Goal: Information Seeking & Learning: Learn about a topic

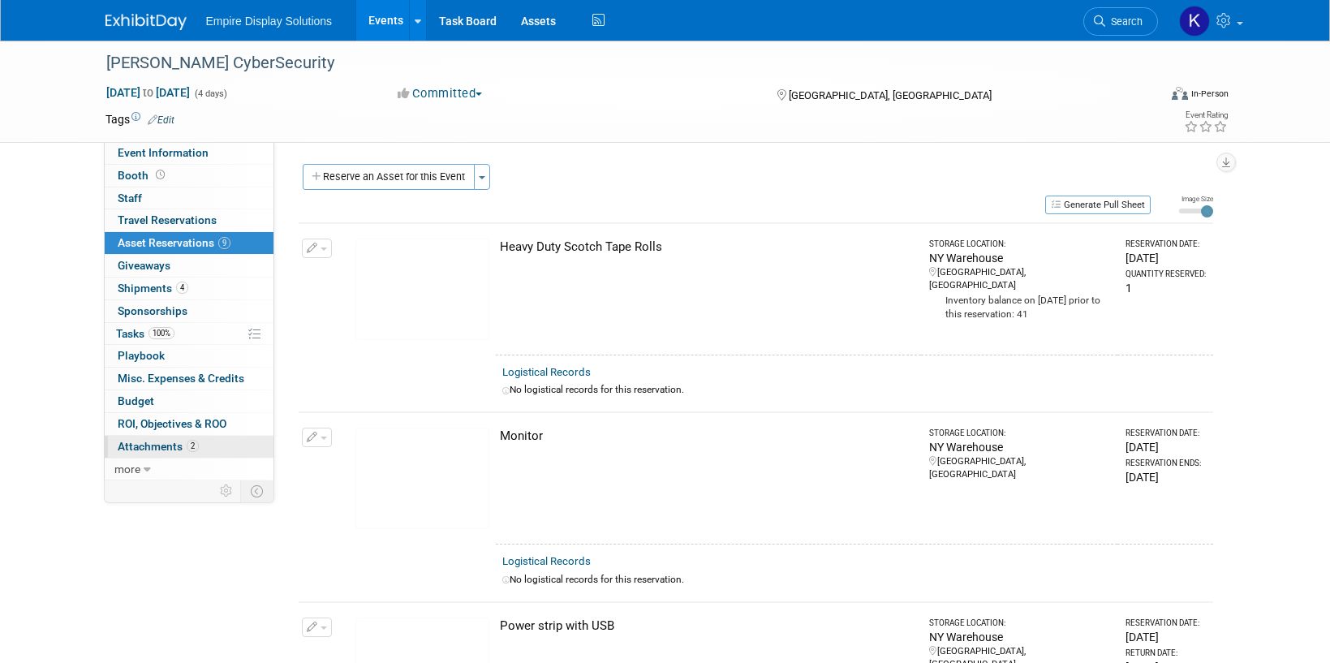
click at [164, 445] on span "Attachments 2" at bounding box center [158, 446] width 81 height 13
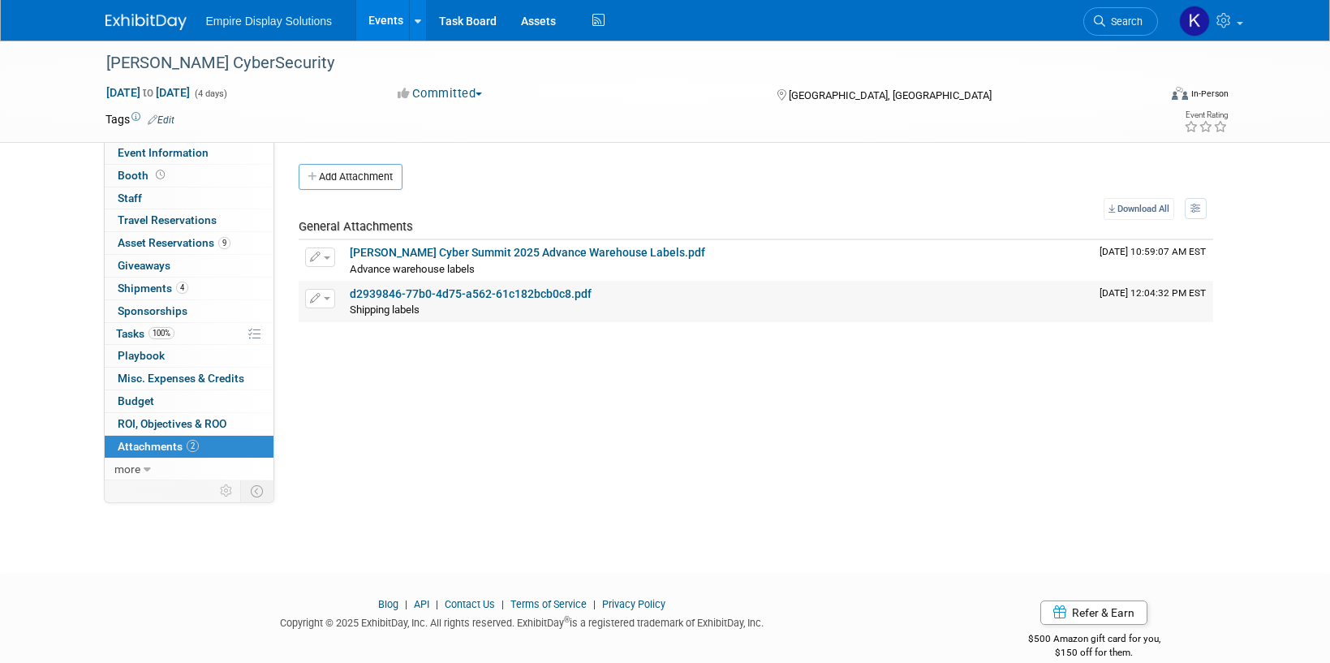
click at [481, 295] on link "d2939846-77b0-4d75-a562-61c182bcb0c8.pdf" at bounding box center [471, 293] width 242 height 13
click at [181, 244] on span "Asset Reservations 9" at bounding box center [174, 242] width 113 height 13
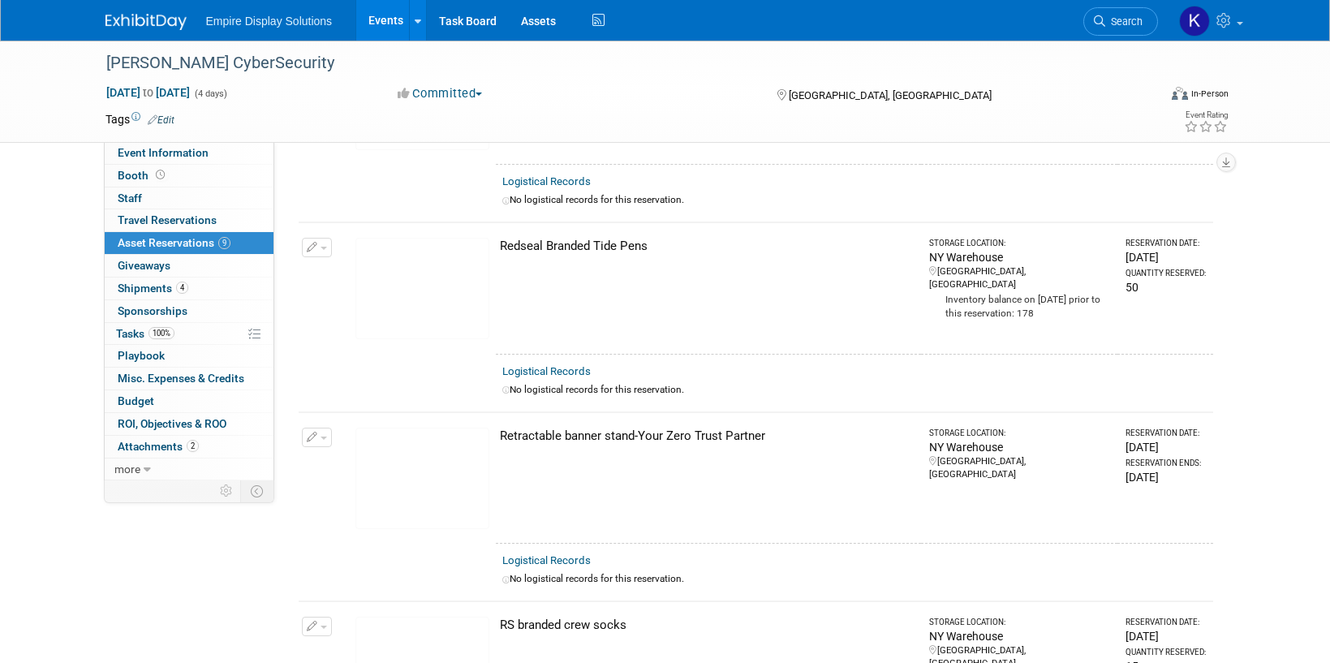
scroll to position [609, 0]
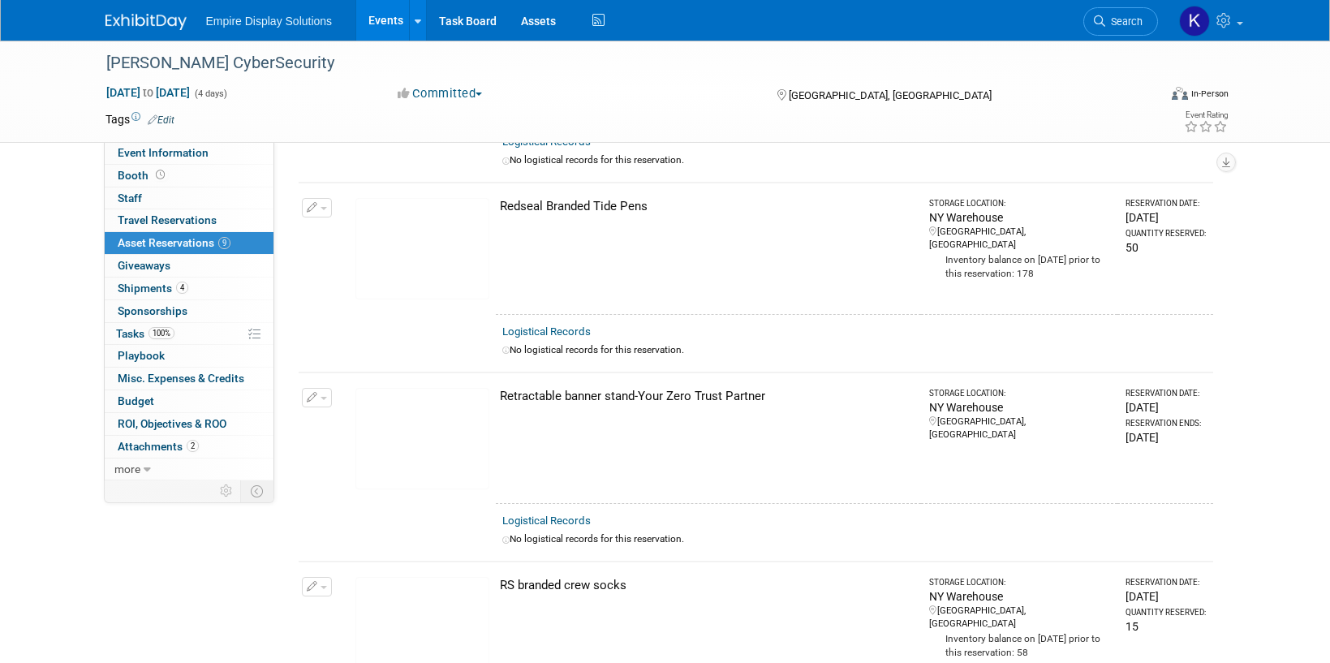
click at [467, 243] on img at bounding box center [422, 248] width 134 height 101
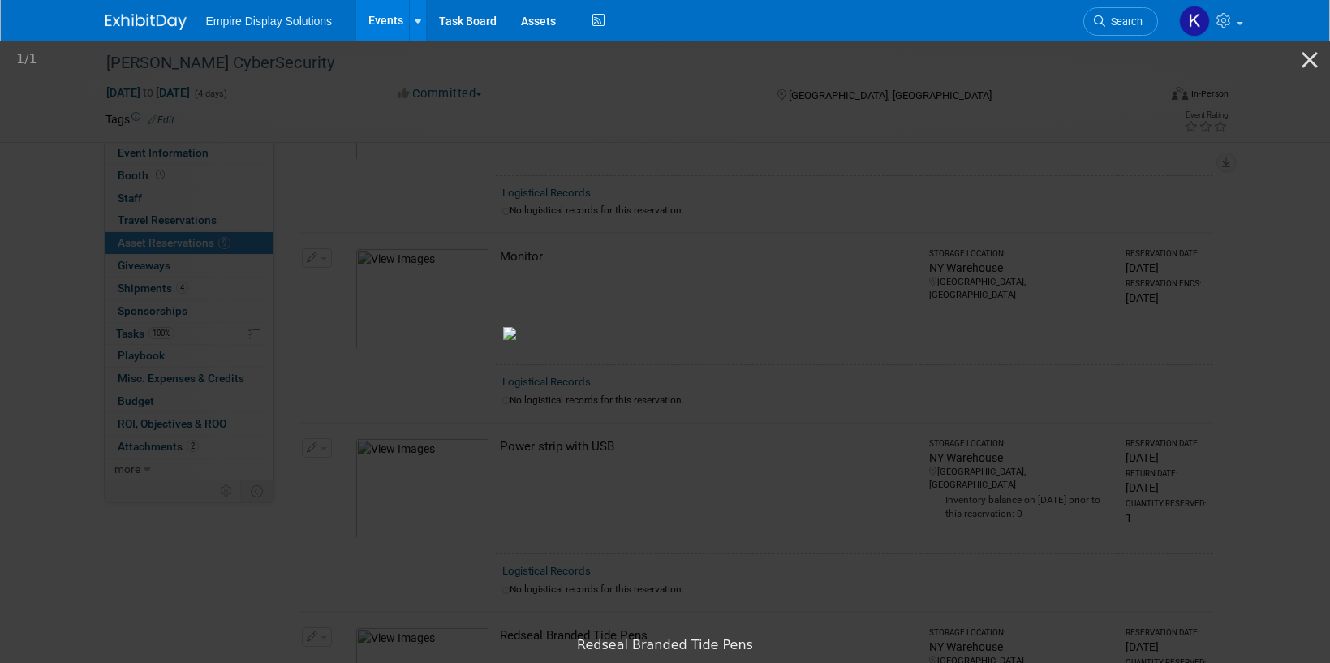
scroll to position [0, 0]
click at [1304, 62] on button "Close gallery" at bounding box center [1309, 60] width 41 height 38
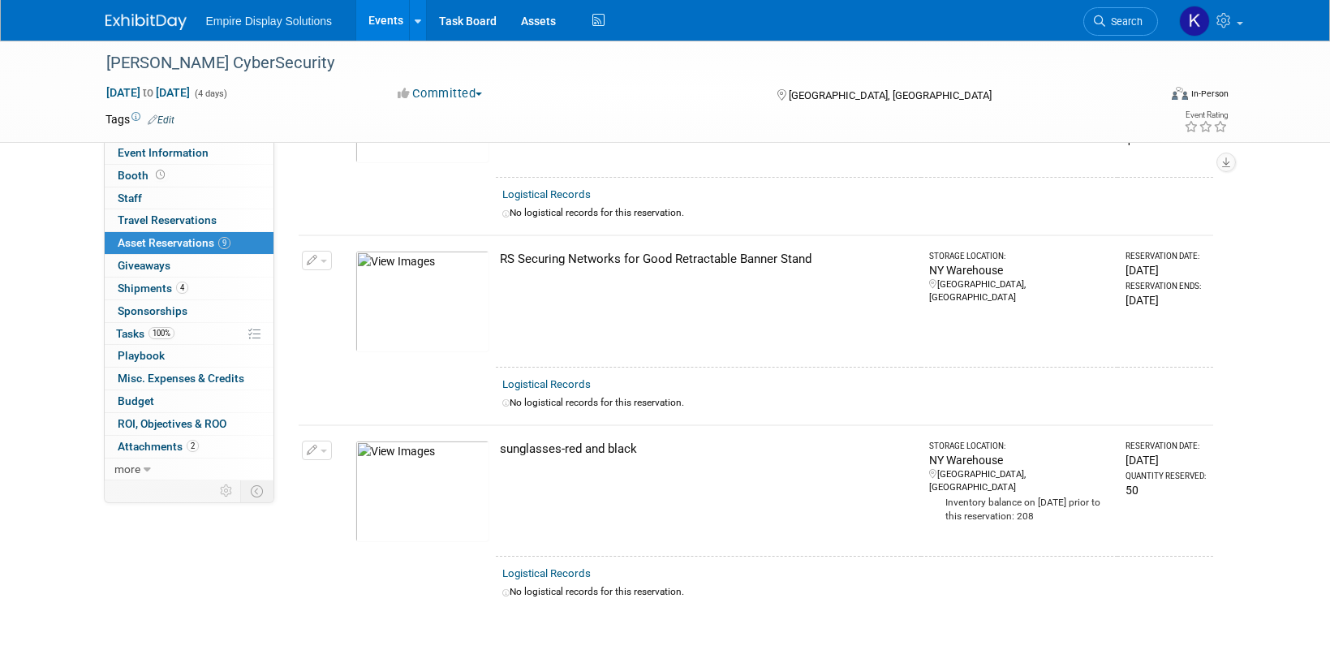
scroll to position [1352, 0]
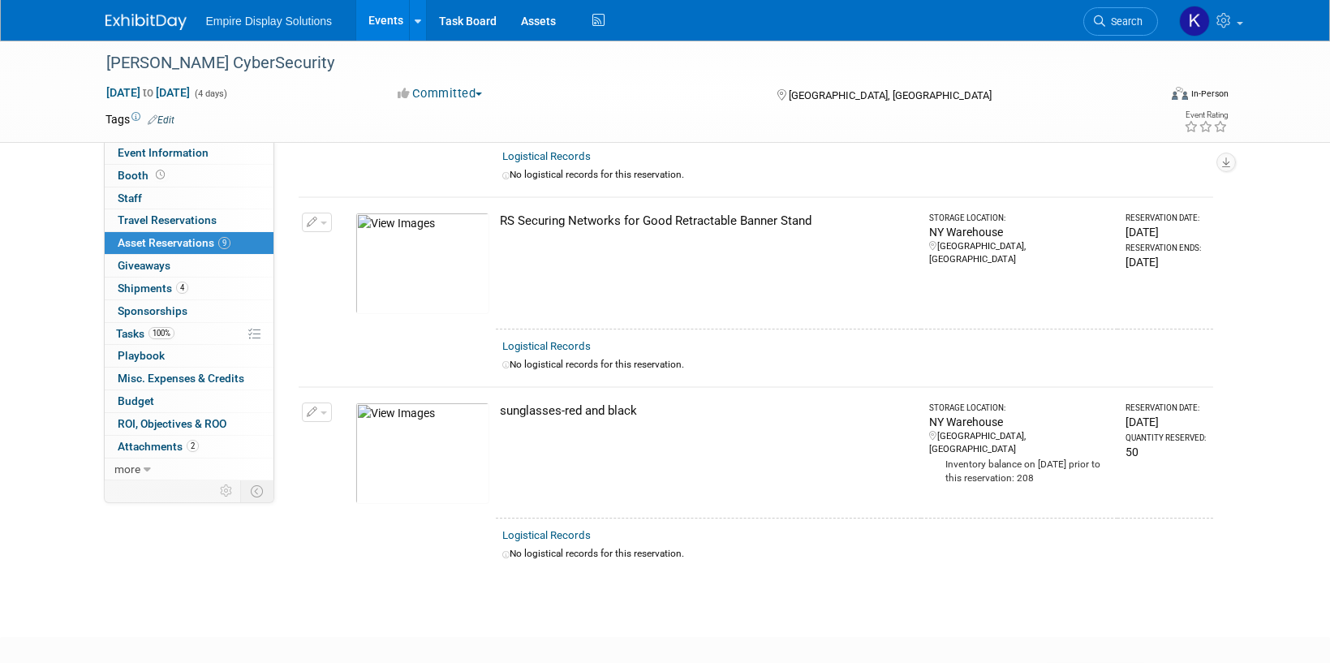
click at [423, 256] on img at bounding box center [422, 263] width 134 height 101
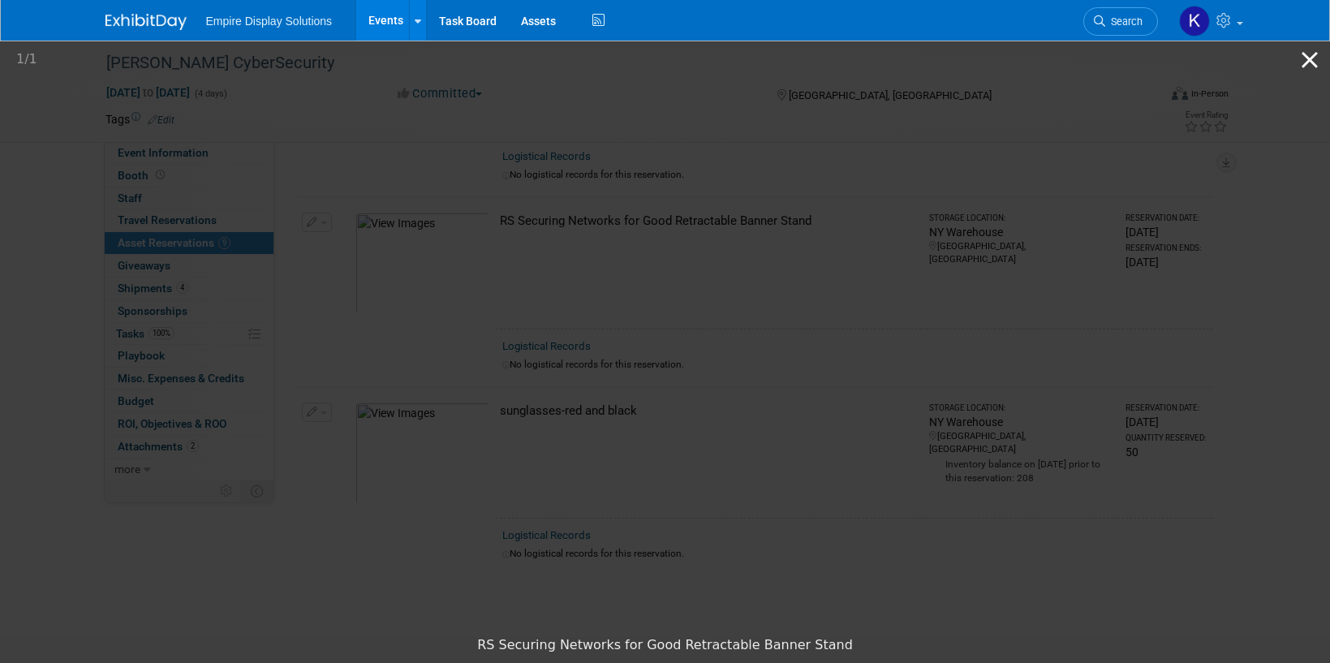
click at [1306, 60] on button "Close gallery" at bounding box center [1309, 60] width 41 height 38
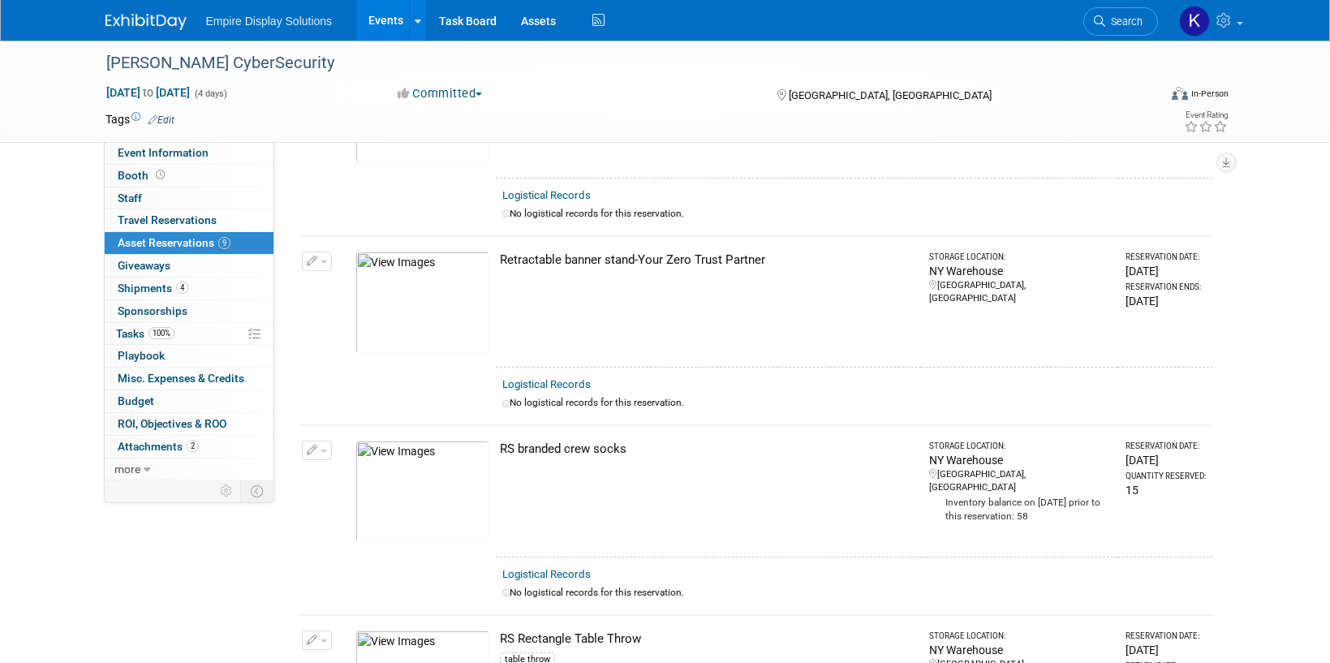
scroll to position [576, 0]
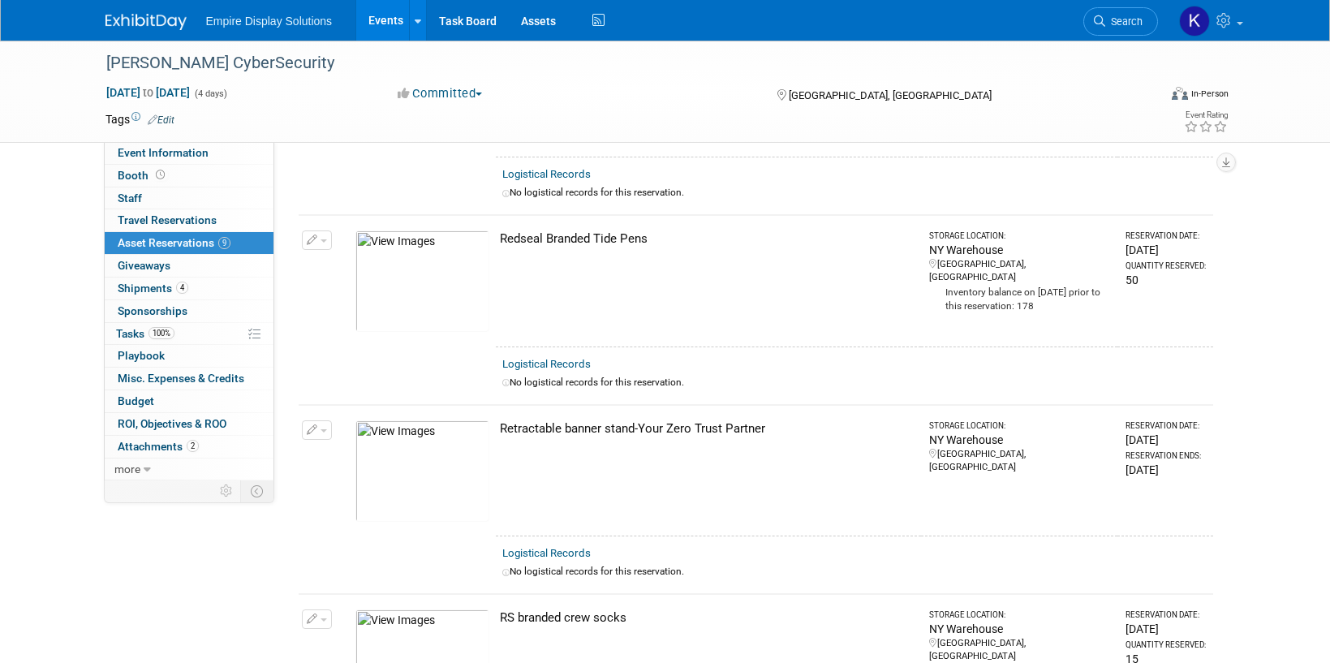
click at [421, 454] on img at bounding box center [422, 470] width 134 height 101
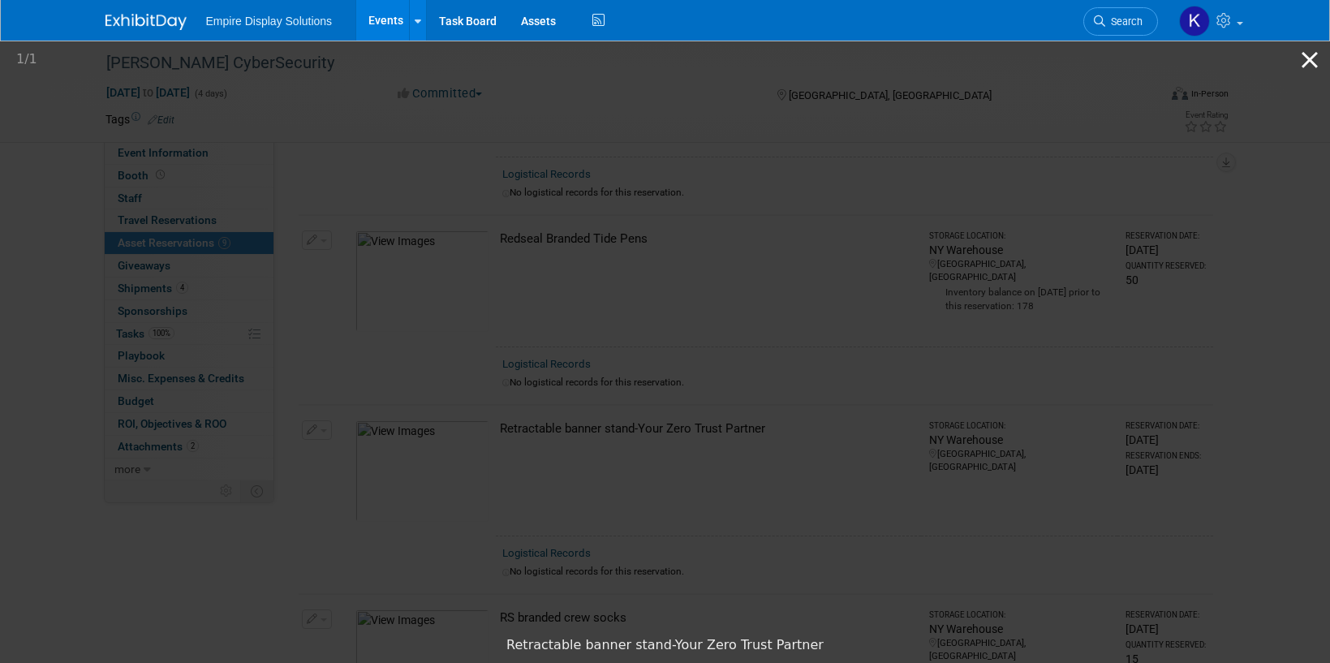
click at [1310, 67] on button "Close gallery" at bounding box center [1309, 60] width 41 height 38
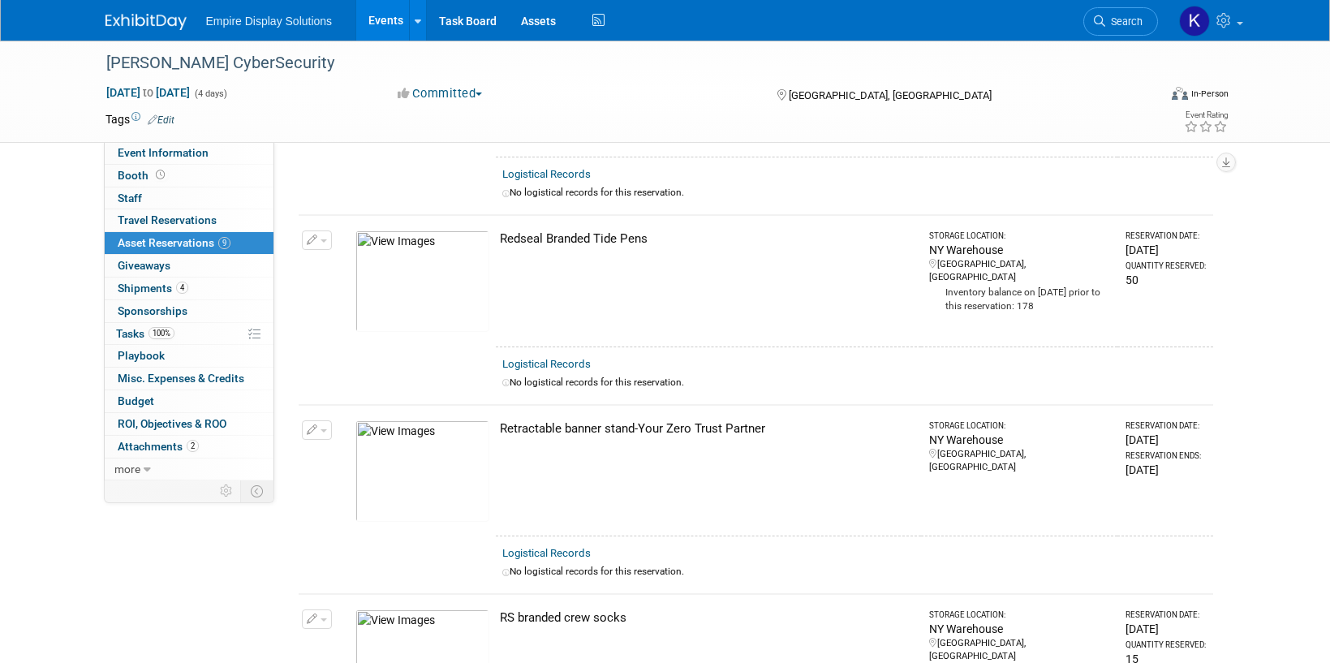
click at [457, 263] on img at bounding box center [422, 280] width 134 height 101
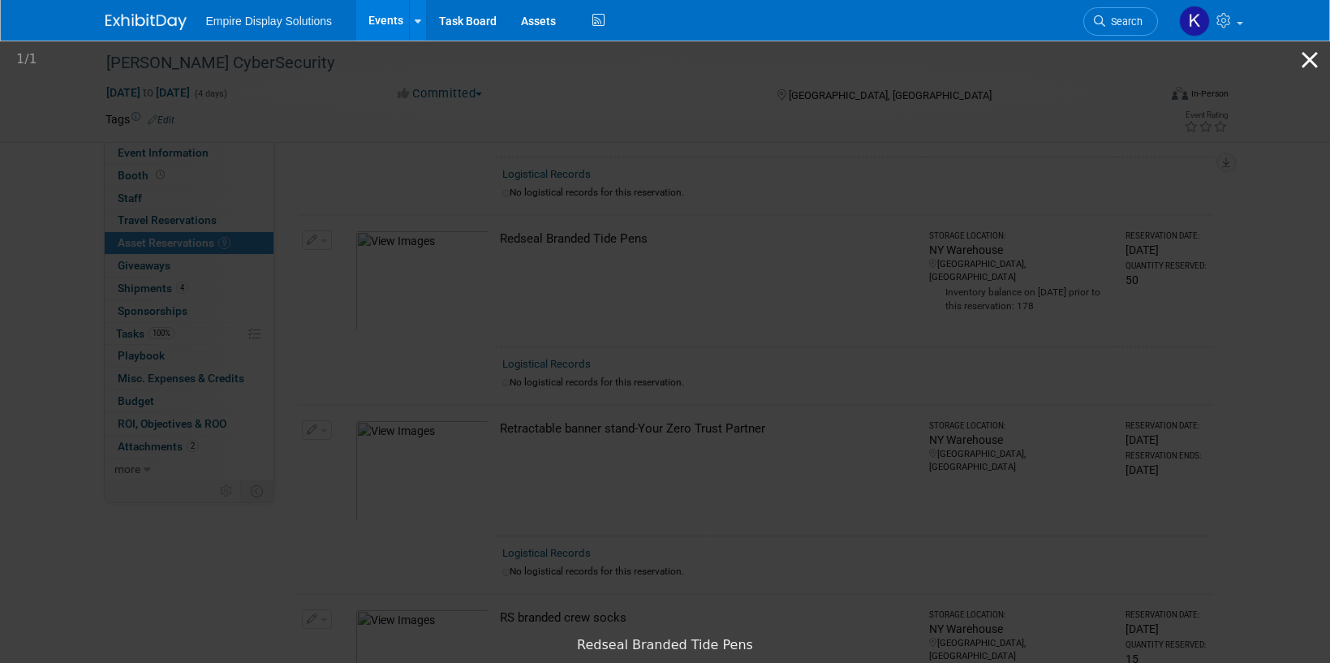
click at [1308, 60] on button "Close gallery" at bounding box center [1309, 60] width 41 height 38
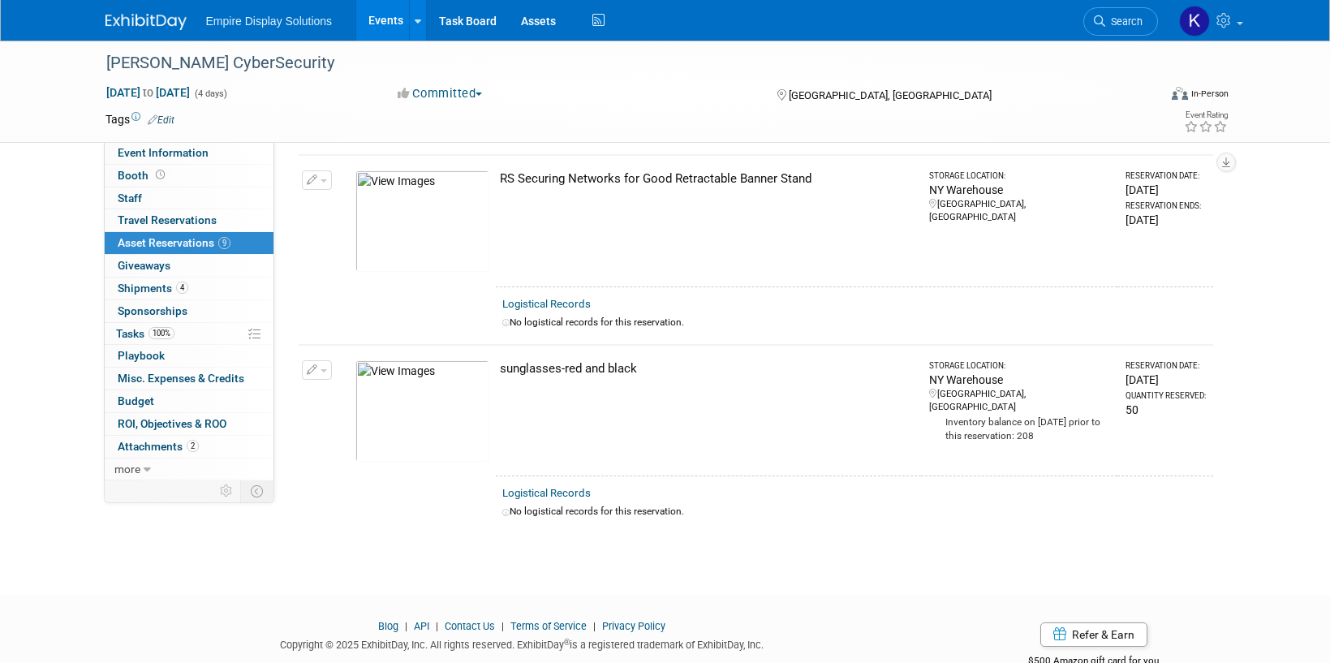
scroll to position [1400, 0]
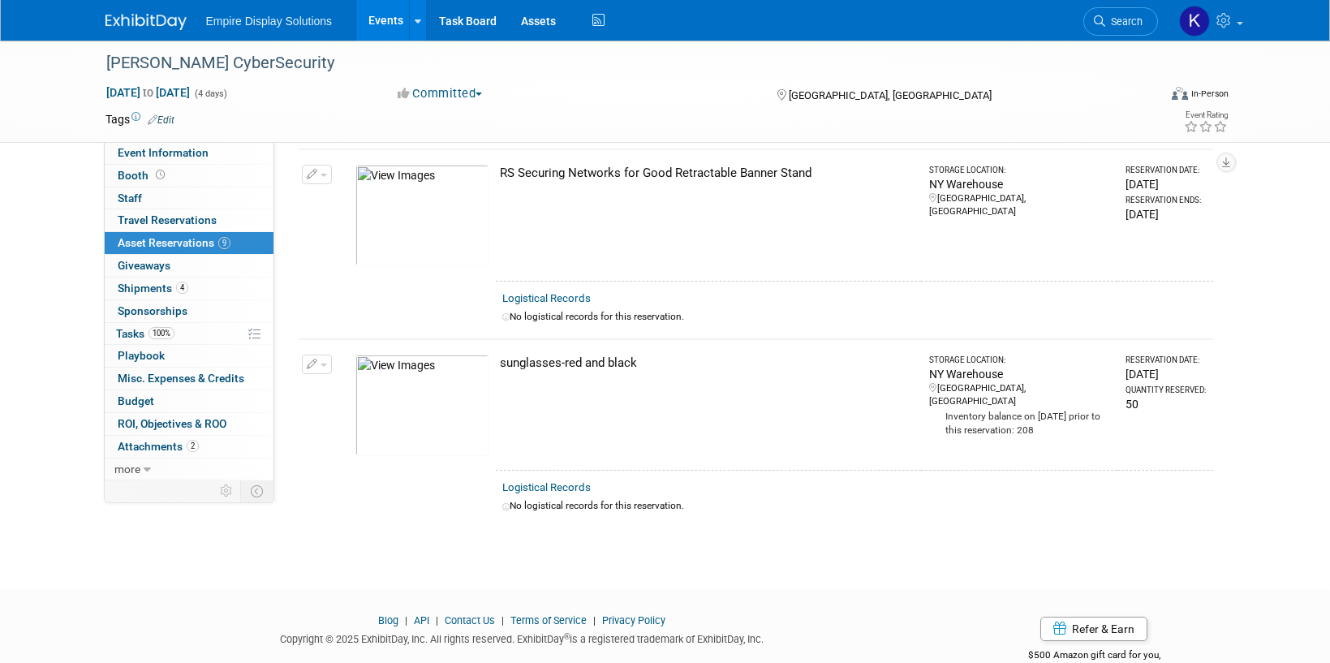
click at [443, 396] on img at bounding box center [422, 405] width 134 height 101
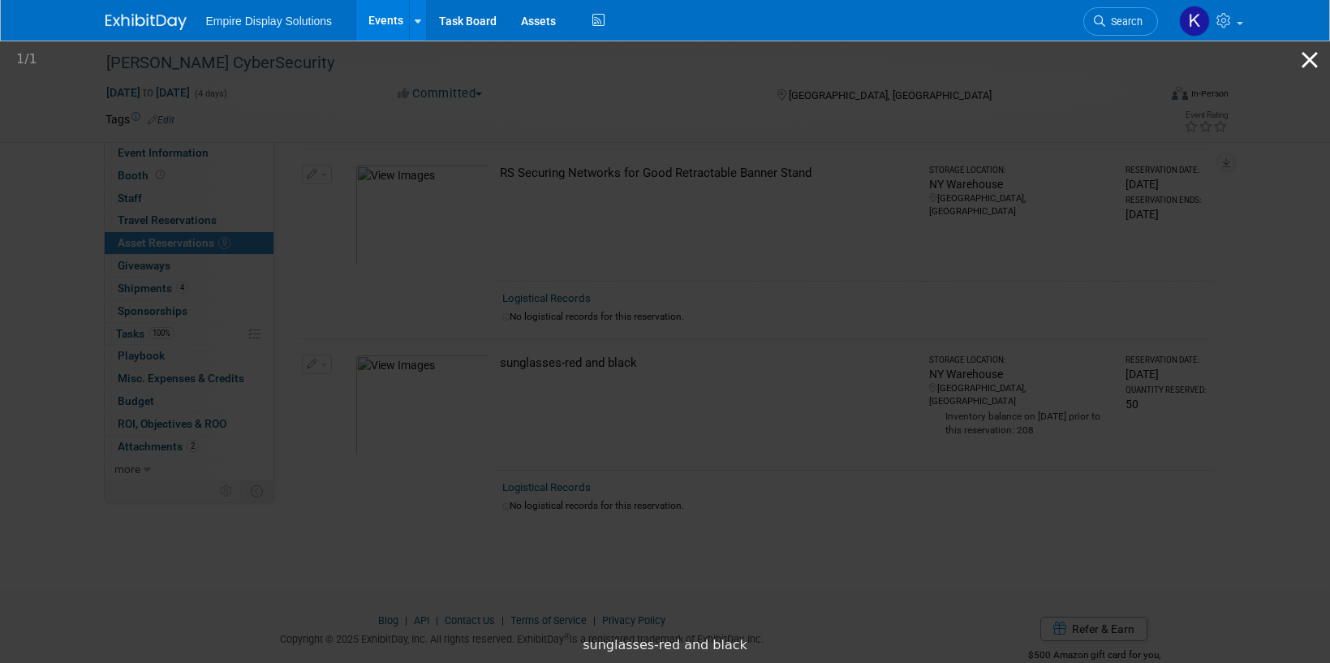
click at [1311, 59] on button "Close gallery" at bounding box center [1309, 60] width 41 height 38
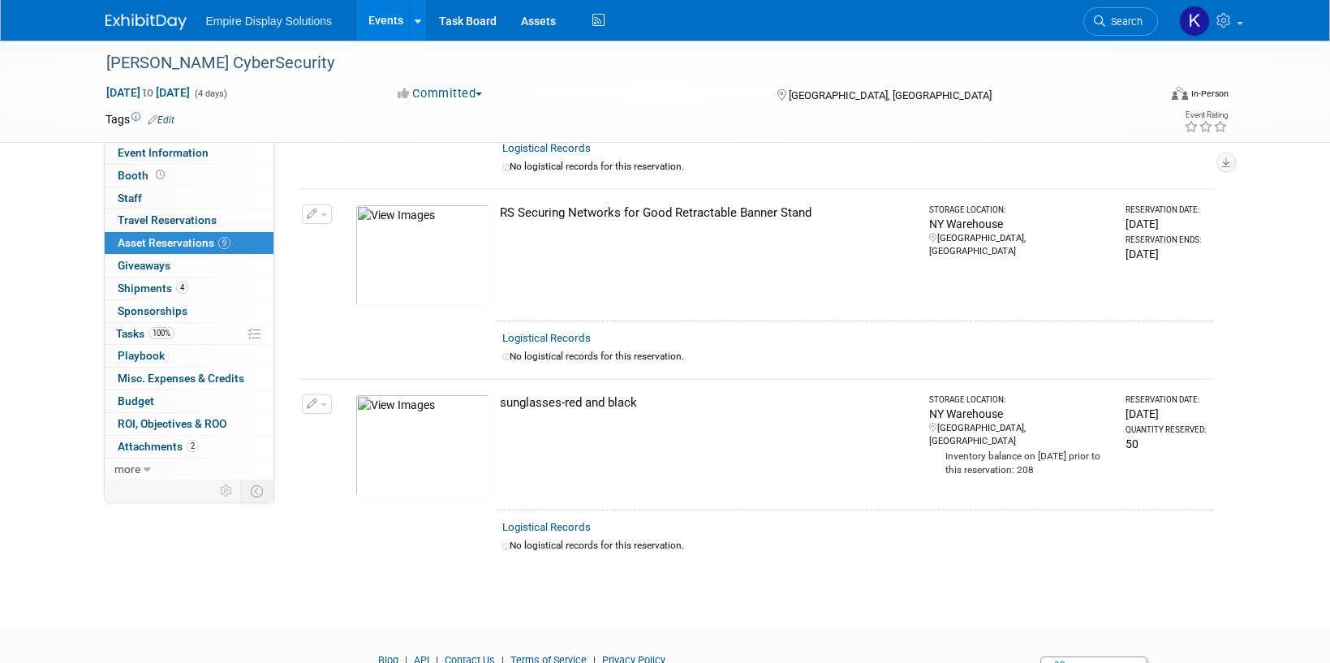
scroll to position [914, 0]
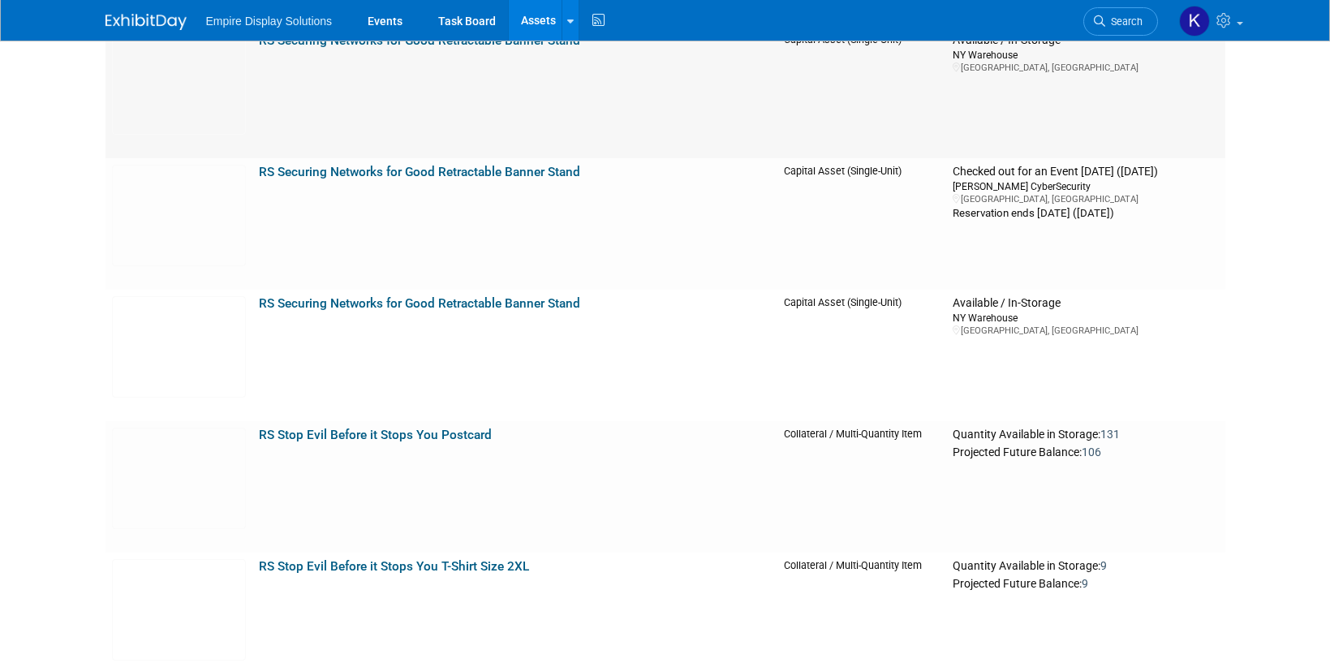
scroll to position [10714, 0]
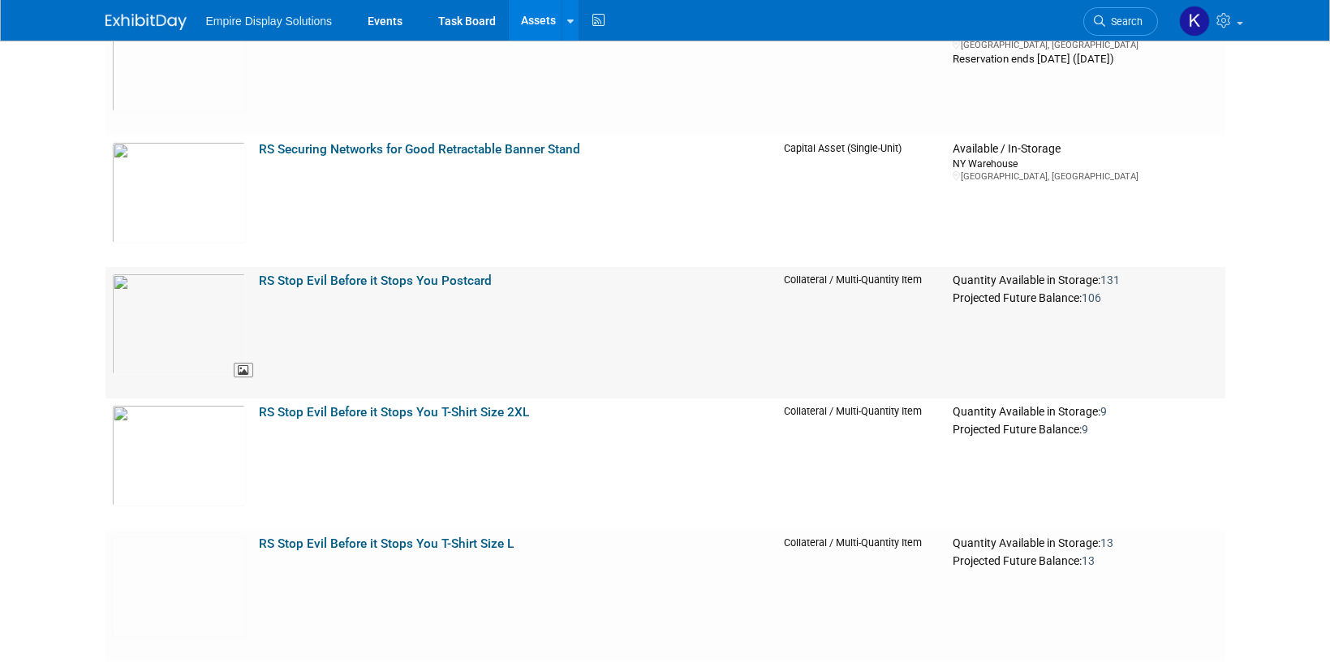
click at [189, 314] on img at bounding box center [179, 323] width 134 height 101
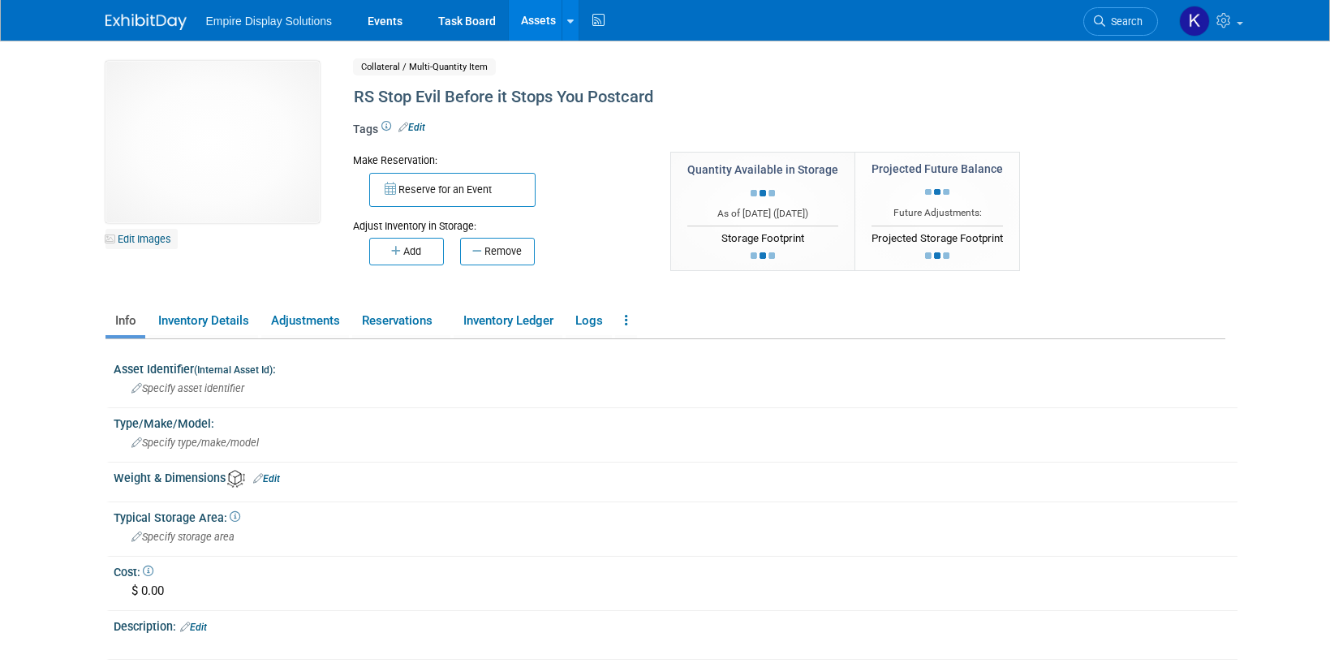
click at [153, 242] on link "Edit Images" at bounding box center [141, 239] width 72 height 20
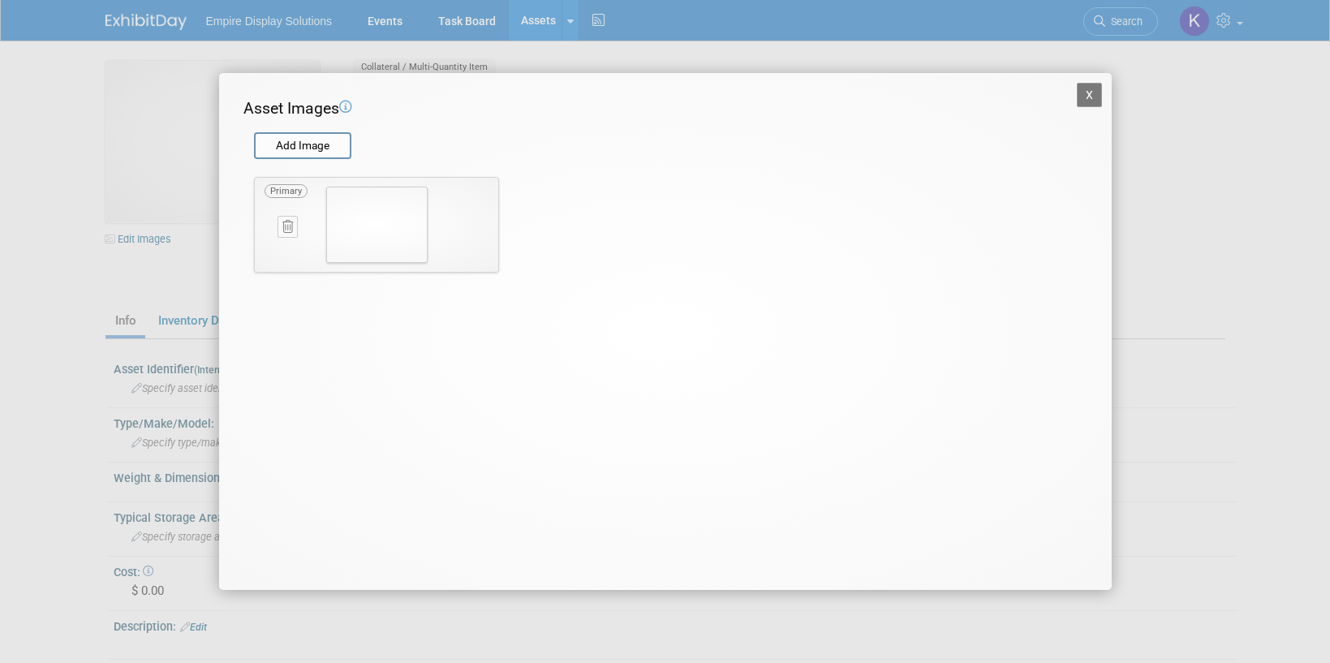
click at [1078, 90] on button "X" at bounding box center [1090, 95] width 26 height 24
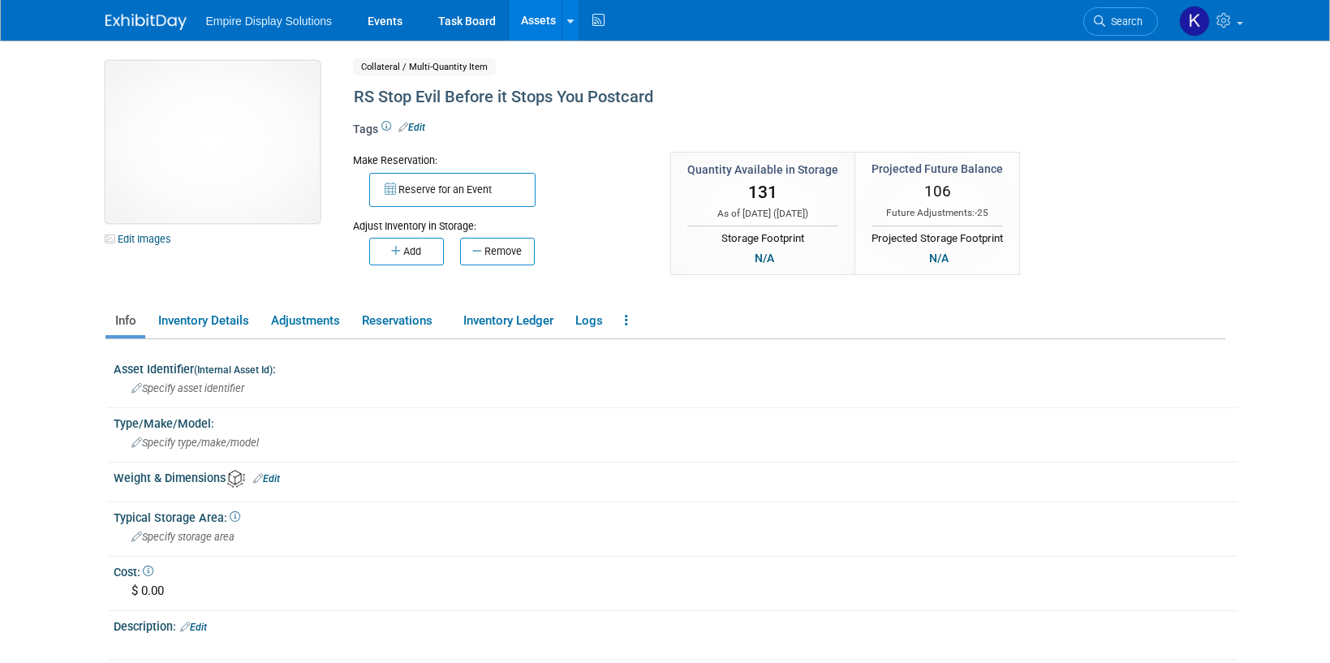
click at [146, 193] on img at bounding box center [212, 142] width 214 height 162
